Goal: Task Accomplishment & Management: Use online tool/utility

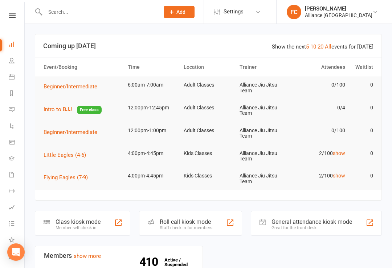
click at [89, 219] on div "Class kiosk mode" at bounding box center [77, 222] width 45 height 7
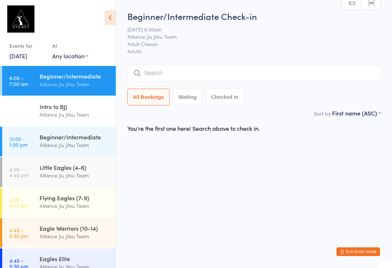
click at [168, 73] on input "search" at bounding box center [253, 73] width 253 height 17
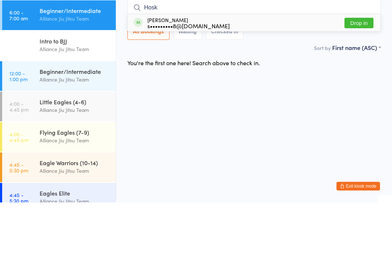
type input "Hosk"
click at [368, 83] on button "Drop in" at bounding box center [358, 88] width 29 height 11
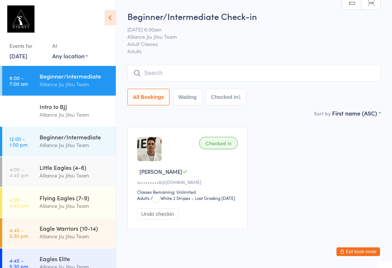
click at [168, 74] on input "search" at bounding box center [253, 73] width 253 height 17
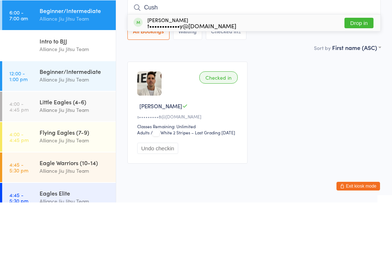
type input "Cush"
click at [357, 83] on button "Drop in" at bounding box center [358, 88] width 29 height 11
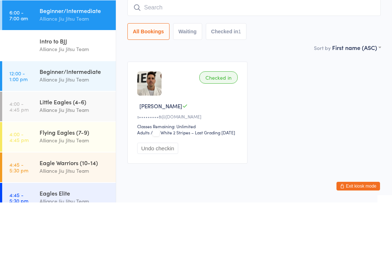
scroll to position [27, 0]
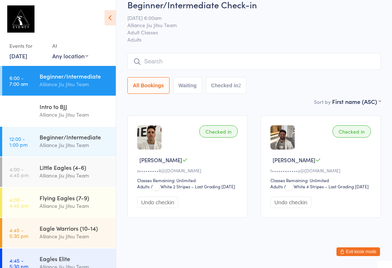
click at [186, 53] on input "search" at bounding box center [253, 61] width 253 height 17
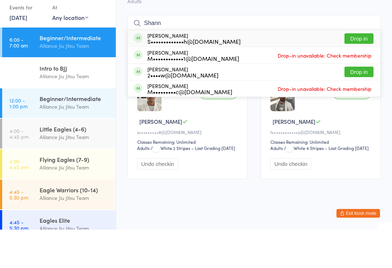
type input "Shann"
click at [362, 72] on button "Drop in" at bounding box center [358, 77] width 29 height 11
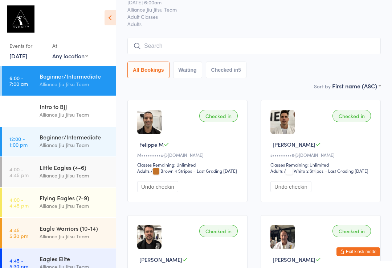
click at [189, 50] on input "search" at bounding box center [253, 46] width 253 height 17
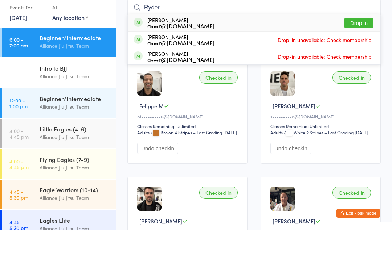
type input "Ryder"
click at [361, 56] on button "Drop in" at bounding box center [358, 61] width 29 height 11
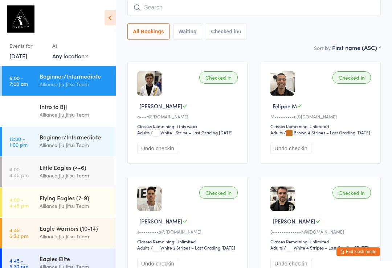
click at [211, 9] on input "search" at bounding box center [253, 7] width 253 height 17
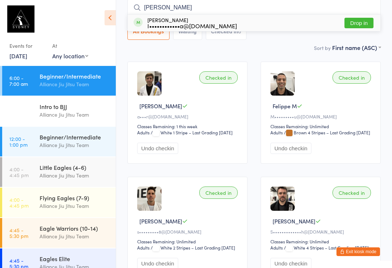
type input "[PERSON_NAME]"
click at [357, 26] on button "Drop in" at bounding box center [358, 23] width 29 height 11
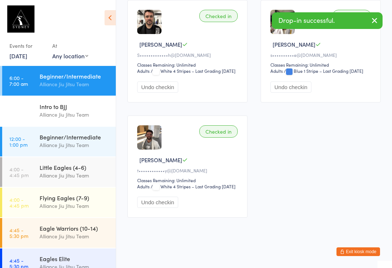
scroll to position [388, 0]
